Goal: Task Accomplishment & Management: Manage account settings

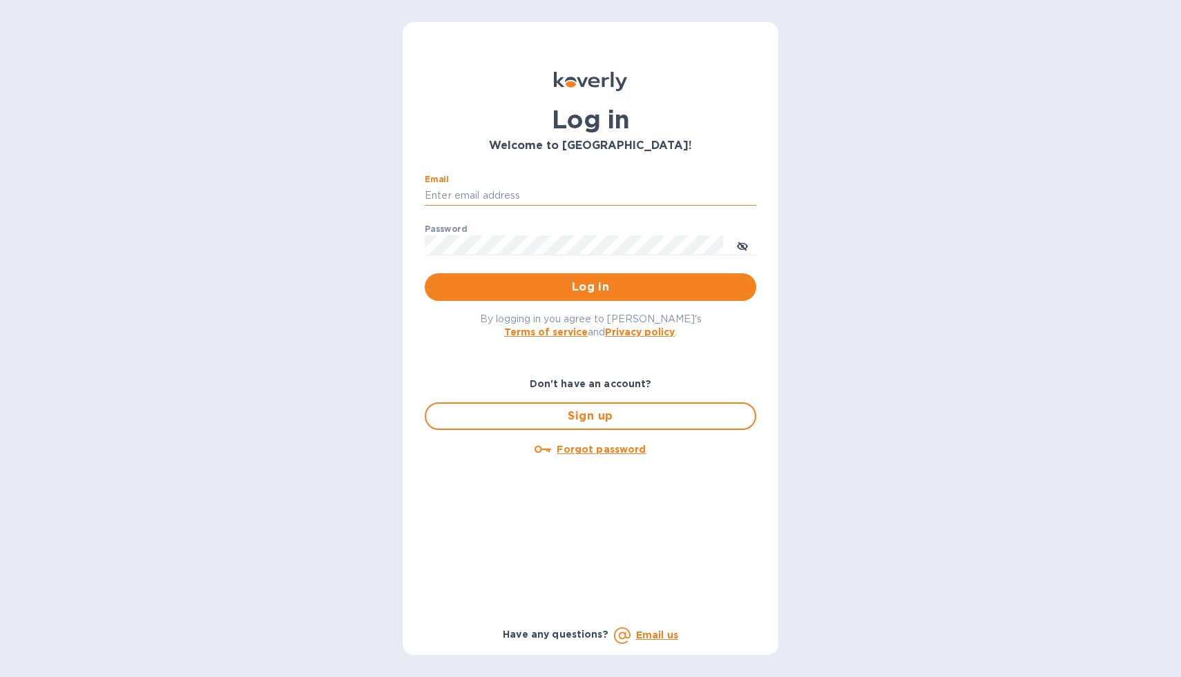
click at [513, 195] on input "Email" at bounding box center [590, 196] width 331 height 21
type input "[EMAIL_ADDRESS][DOMAIN_NAME]"
click at [425, 273] on button "Log in" at bounding box center [590, 287] width 331 height 28
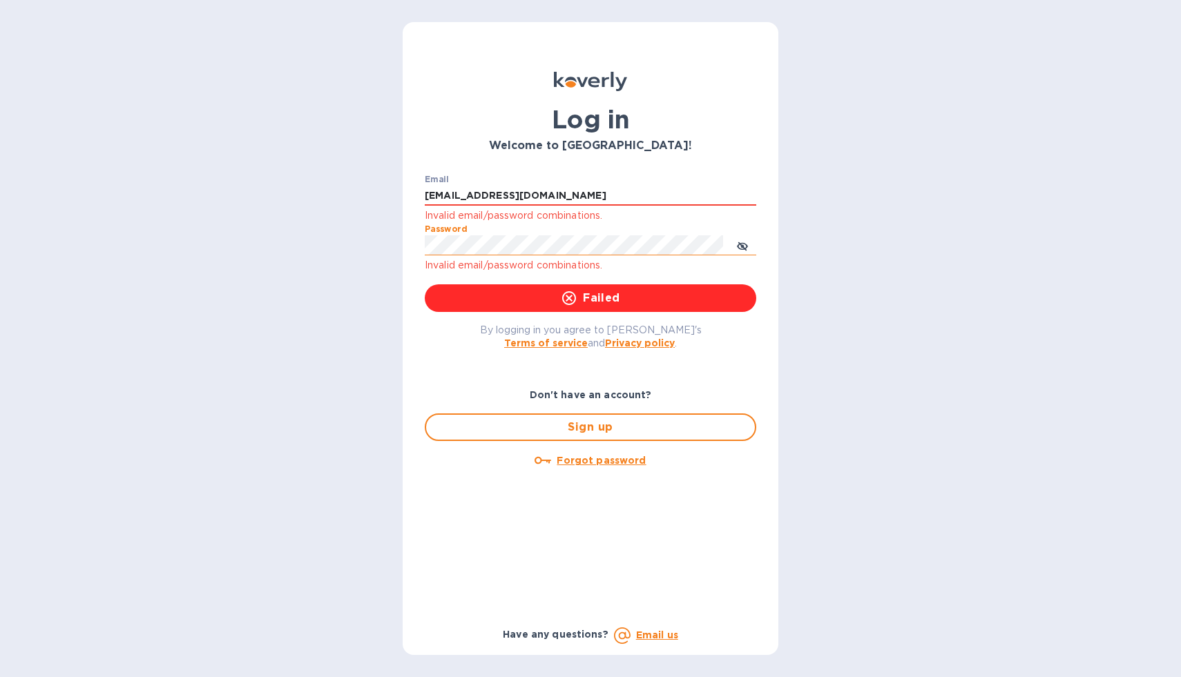
click at [746, 251] on icon "toggle password visibility" at bounding box center [742, 246] width 11 height 11
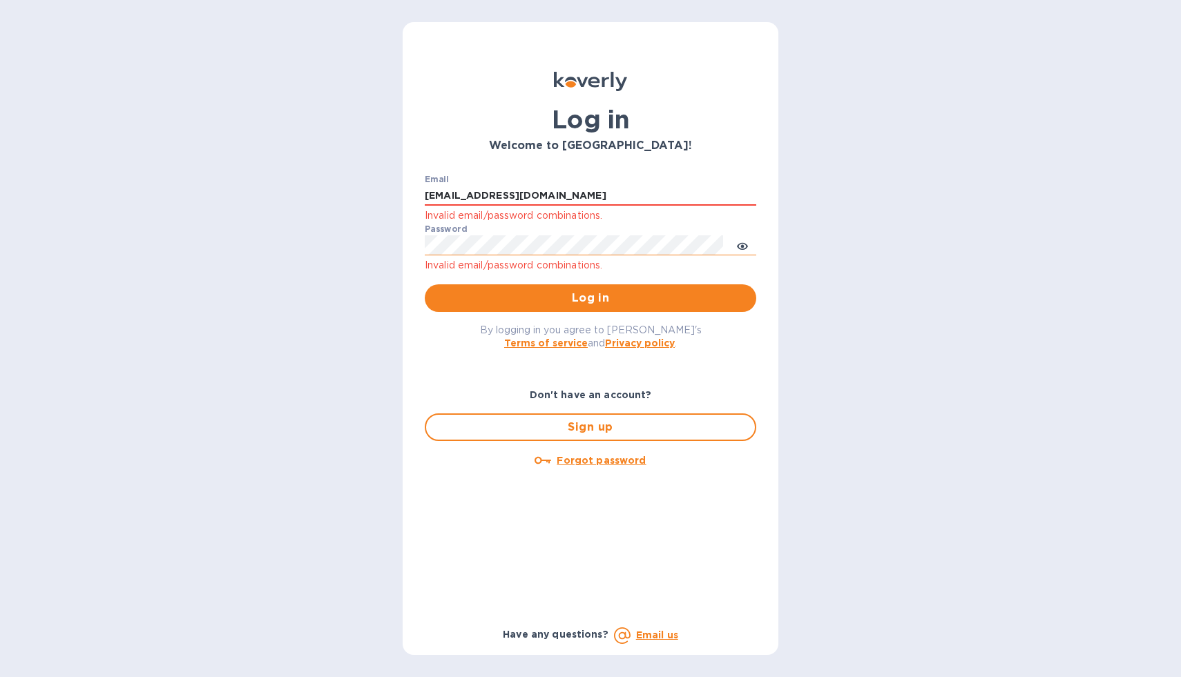
click at [592, 282] on div "Email [EMAIL_ADDRESS][DOMAIN_NAME] Invalid email/password combinations. Passwor…" at bounding box center [590, 244] width 331 height 138
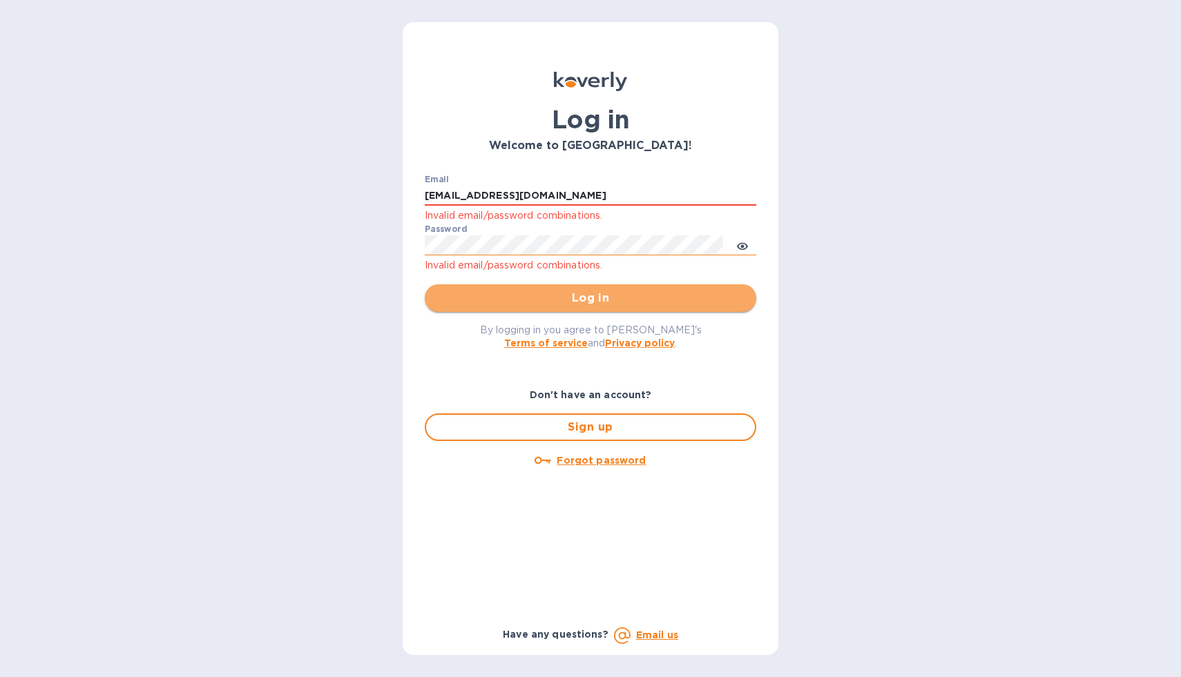
click at [599, 296] on span "Log in" at bounding box center [590, 298] width 309 height 17
